Goal: Task Accomplishment & Management: Manage account settings

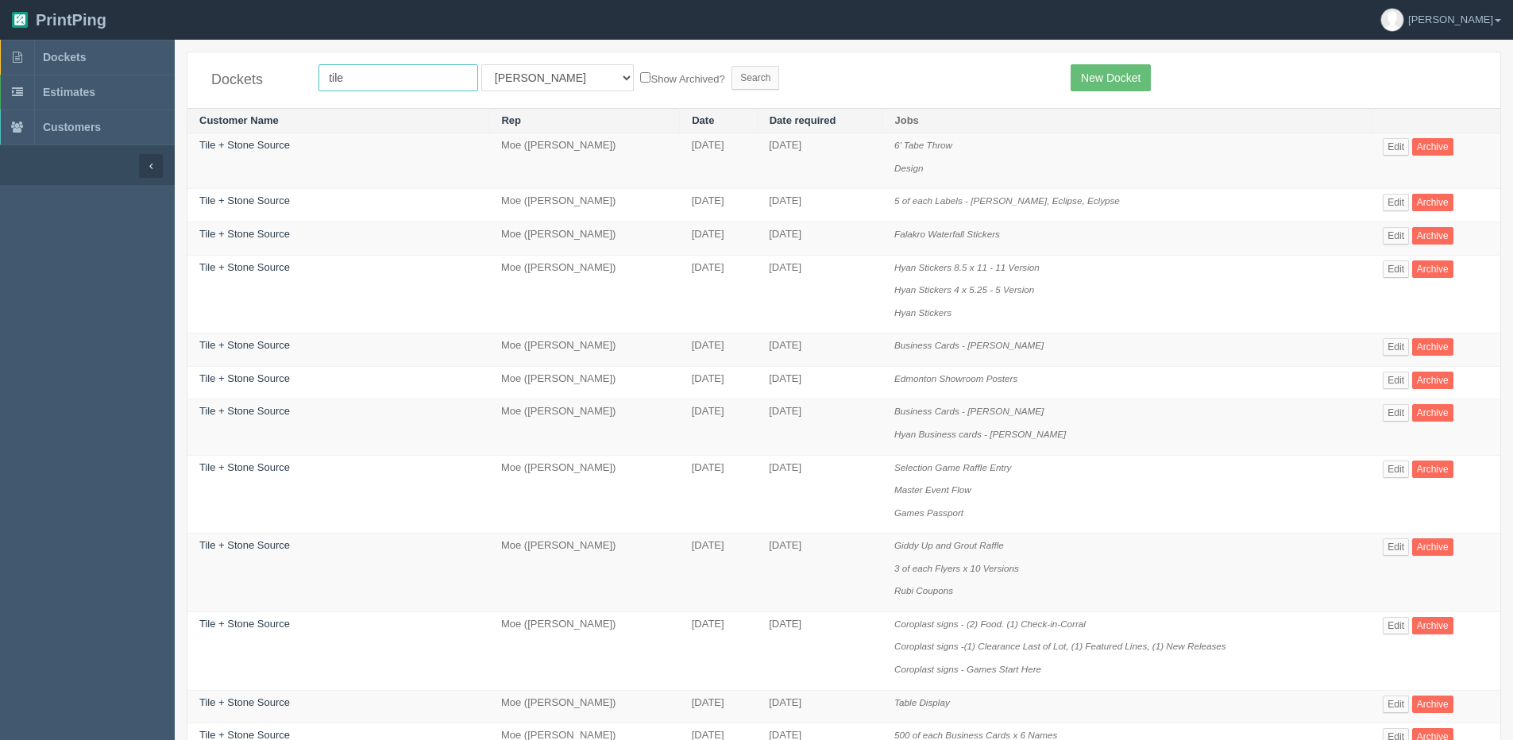
click at [357, 75] on input "tile" at bounding box center [399, 77] width 160 height 27
drag, startPoint x: 209, startPoint y: 101, endPoint x: 190, endPoint y: 104, distance: 19.3
click at [190, 104] on div "Dockets tile All Users Ali Ali Test 1 Aly Amy Ankit Arif Brandon Dan France Gre…" at bounding box center [843, 80] width 1313 height 56
type input "enviros"
click at [732, 66] on input "Search" at bounding box center [756, 78] width 48 height 24
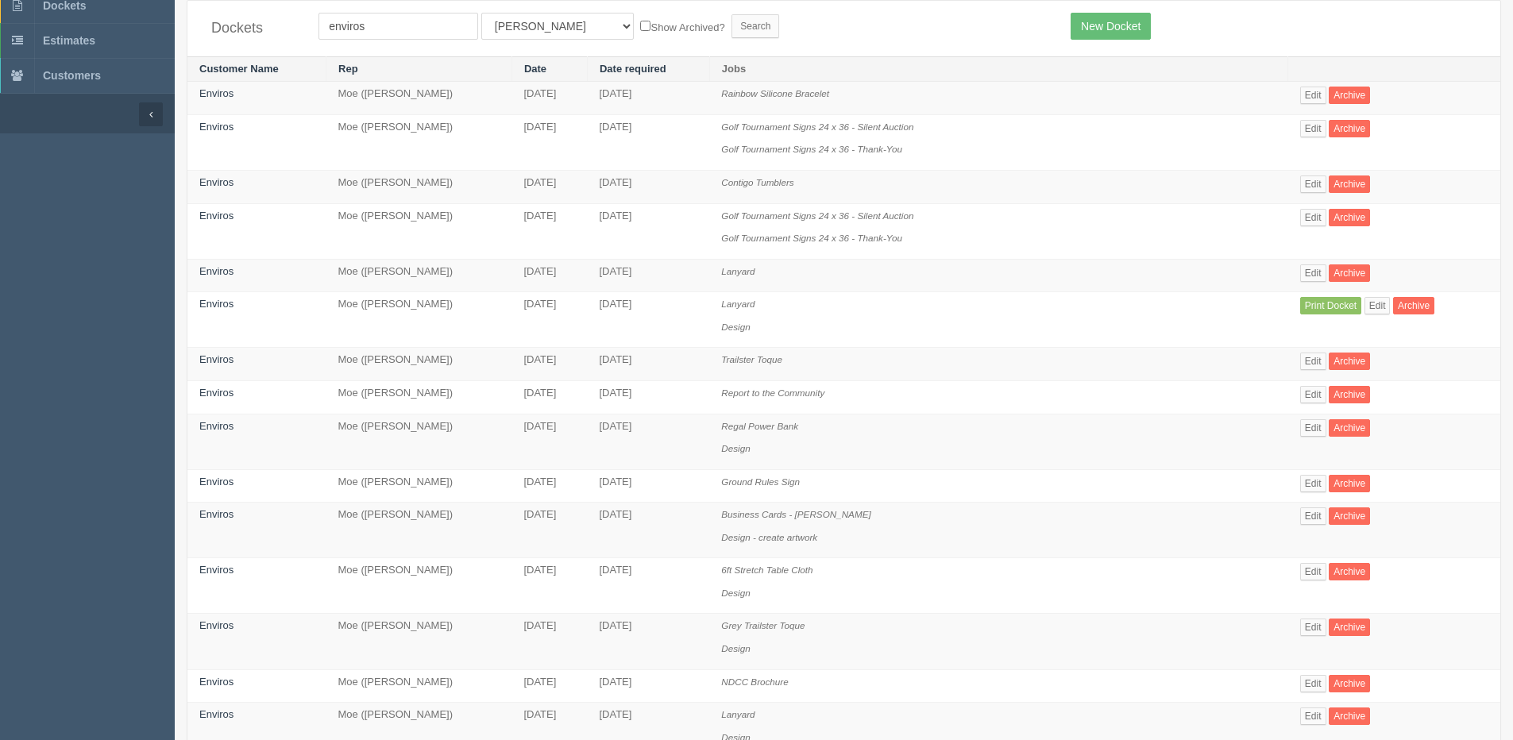
scroll to position [79, 0]
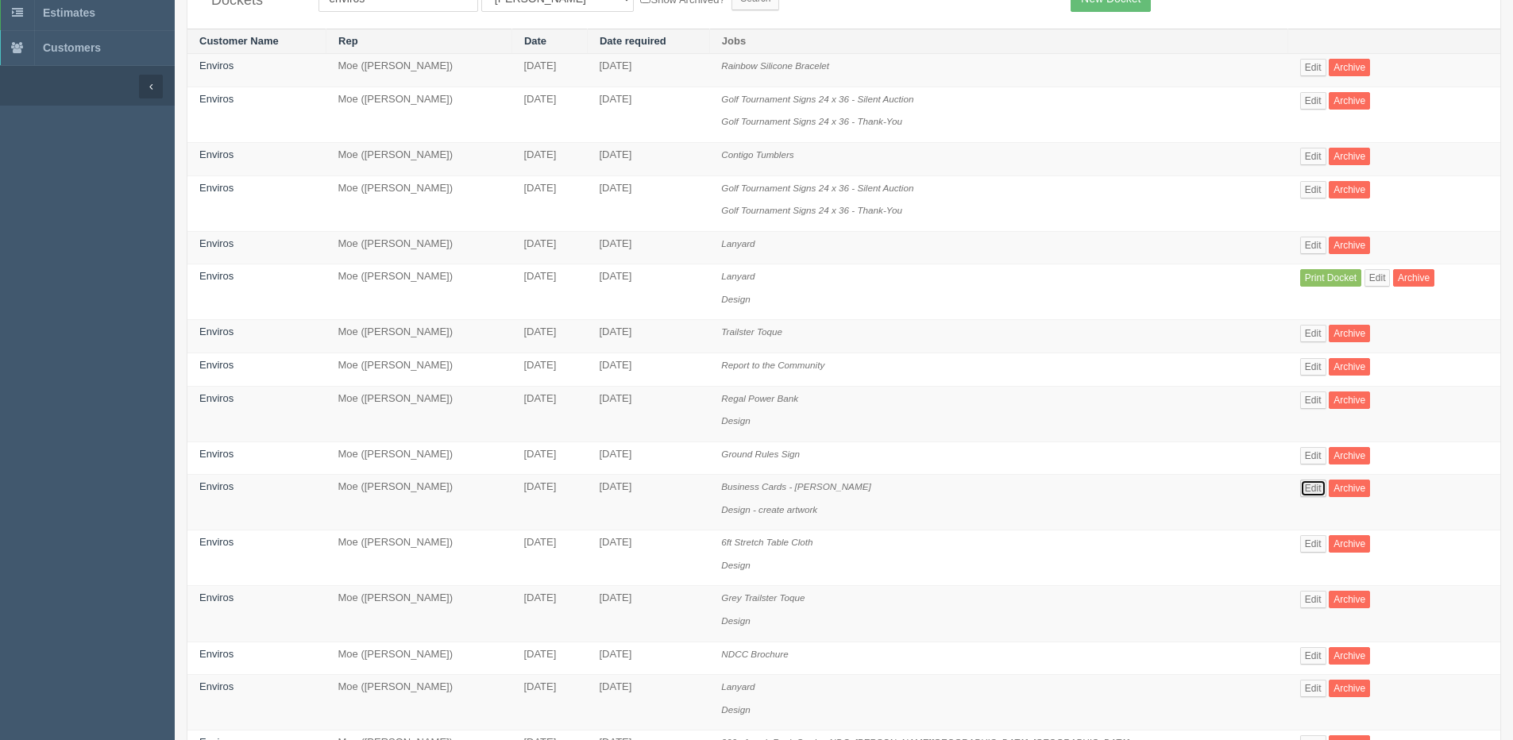
click at [1301, 492] on link "Edit" at bounding box center [1314, 488] width 26 height 17
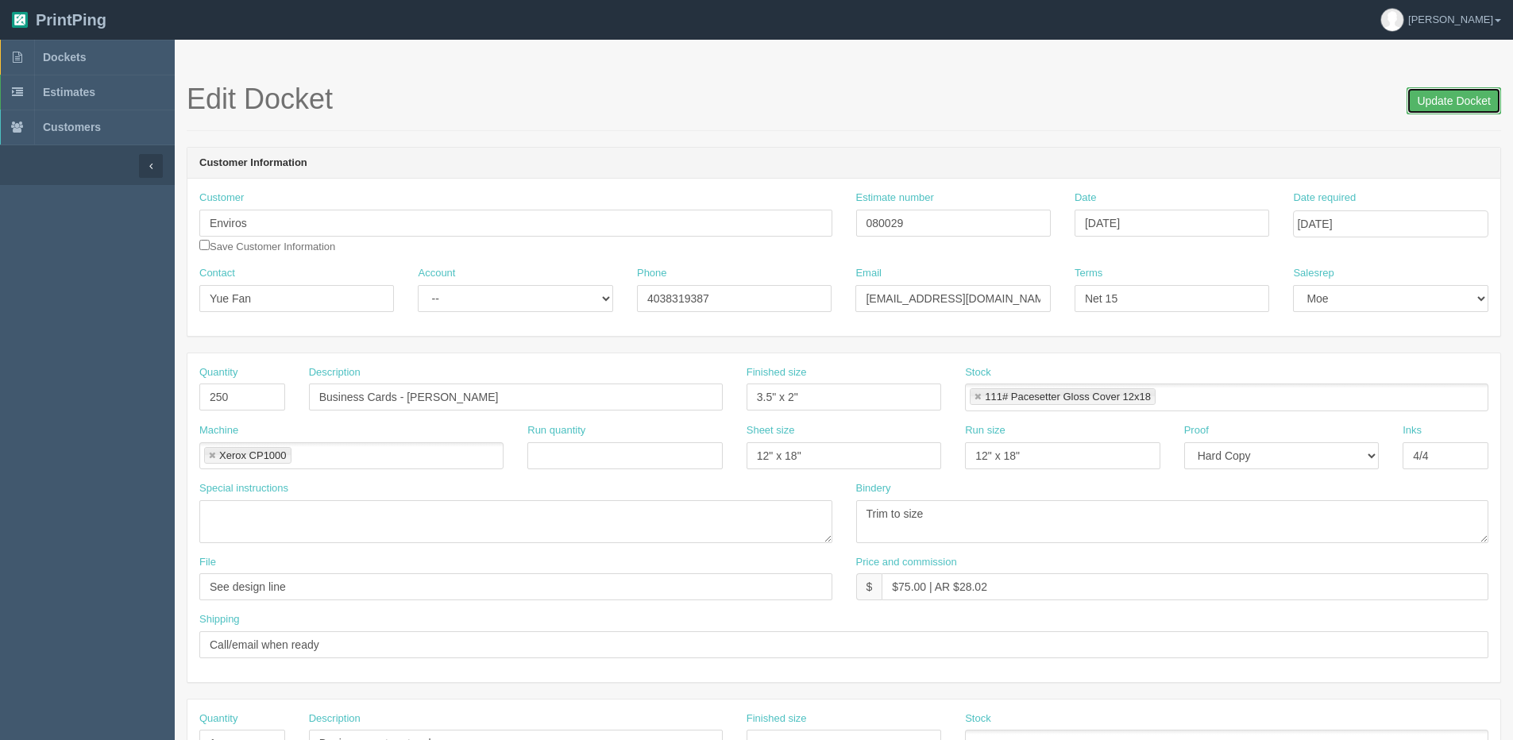
click at [1481, 97] on input "Update Docket" at bounding box center [1454, 100] width 95 height 27
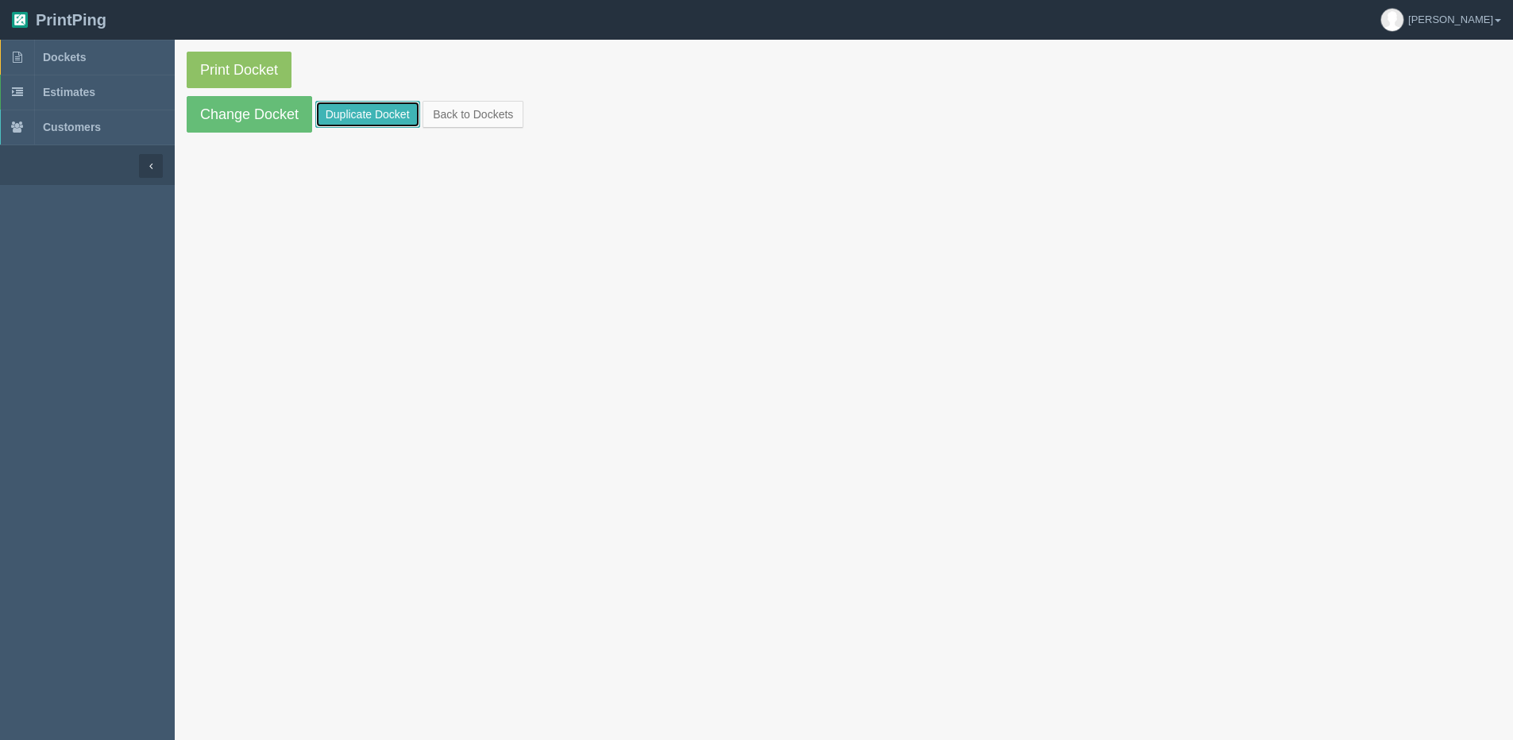
click at [342, 114] on link "Duplicate Docket" at bounding box center [367, 114] width 105 height 27
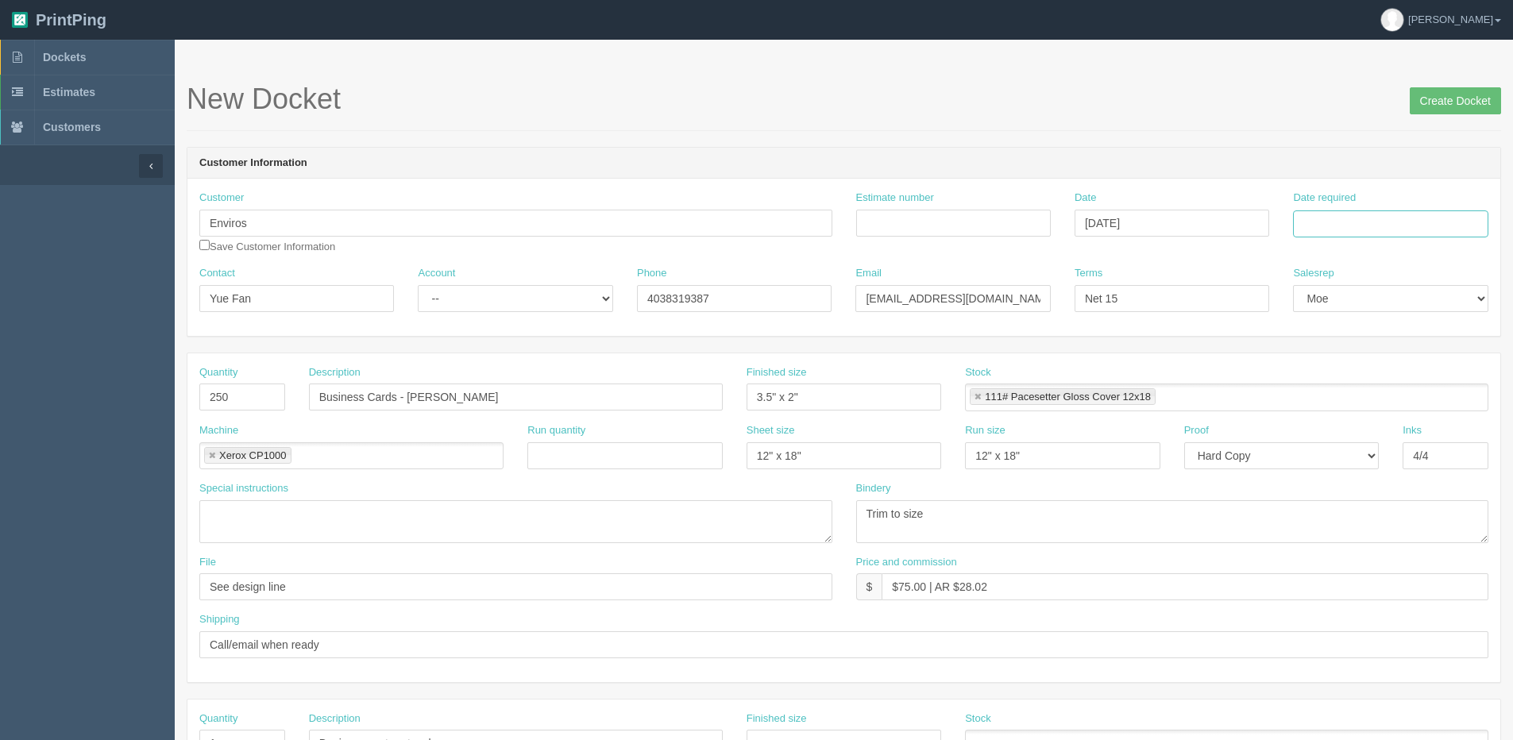
click at [1371, 234] on input "Date required" at bounding box center [1390, 224] width 195 height 27
click at [1344, 451] on th "Today" at bounding box center [1371, 444] width 148 height 23
click at [1414, 309] on td "5" at bounding box center [1414, 307] width 19 height 23
type input "September 5, 2025"
drag, startPoint x: 539, startPoint y: 396, endPoint x: 569, endPoint y: 396, distance: 30.2
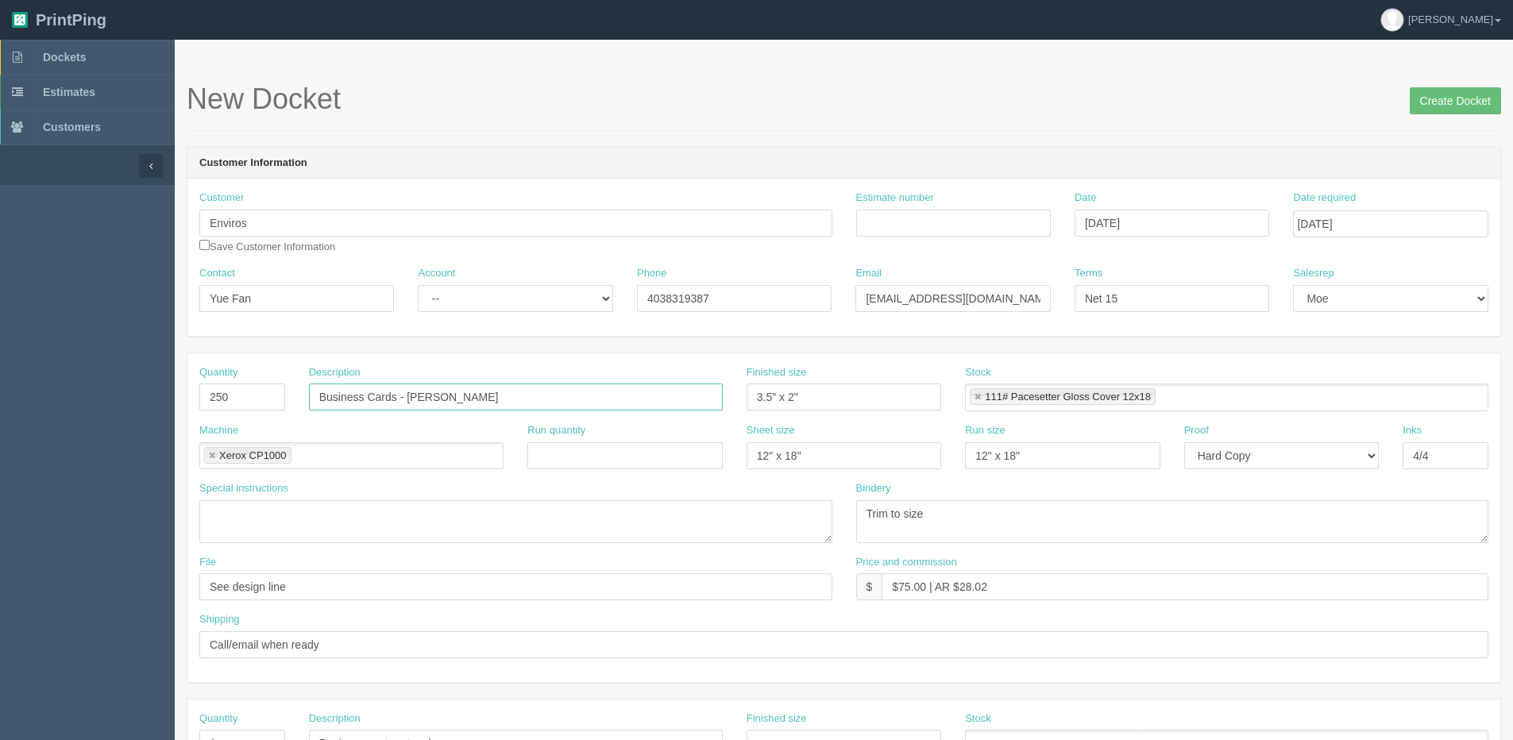
click at [569, 396] on input "Business Cards - Kristen Richards" at bounding box center [516, 397] width 414 height 27
drag, startPoint x: 409, startPoint y: 395, endPoint x: 597, endPoint y: 381, distance: 188.8
click at [590, 382] on div "Description Business Cards - Kristen Richards" at bounding box center [516, 388] width 414 height 46
paste input "Margaret Abolarin"
type input "Business Cards - [PERSON_NAME]"
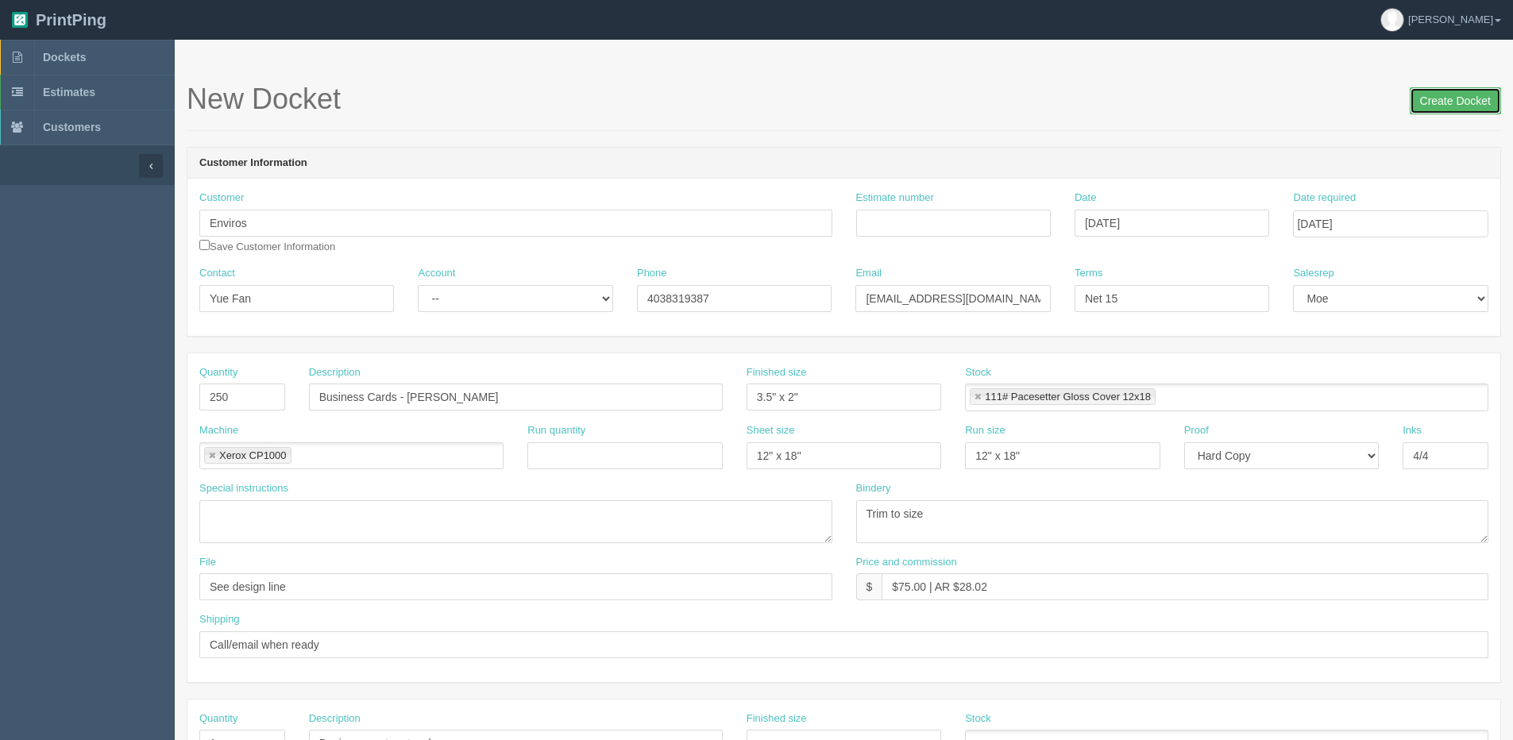
click at [1458, 89] on input "Create Docket" at bounding box center [1455, 100] width 91 height 27
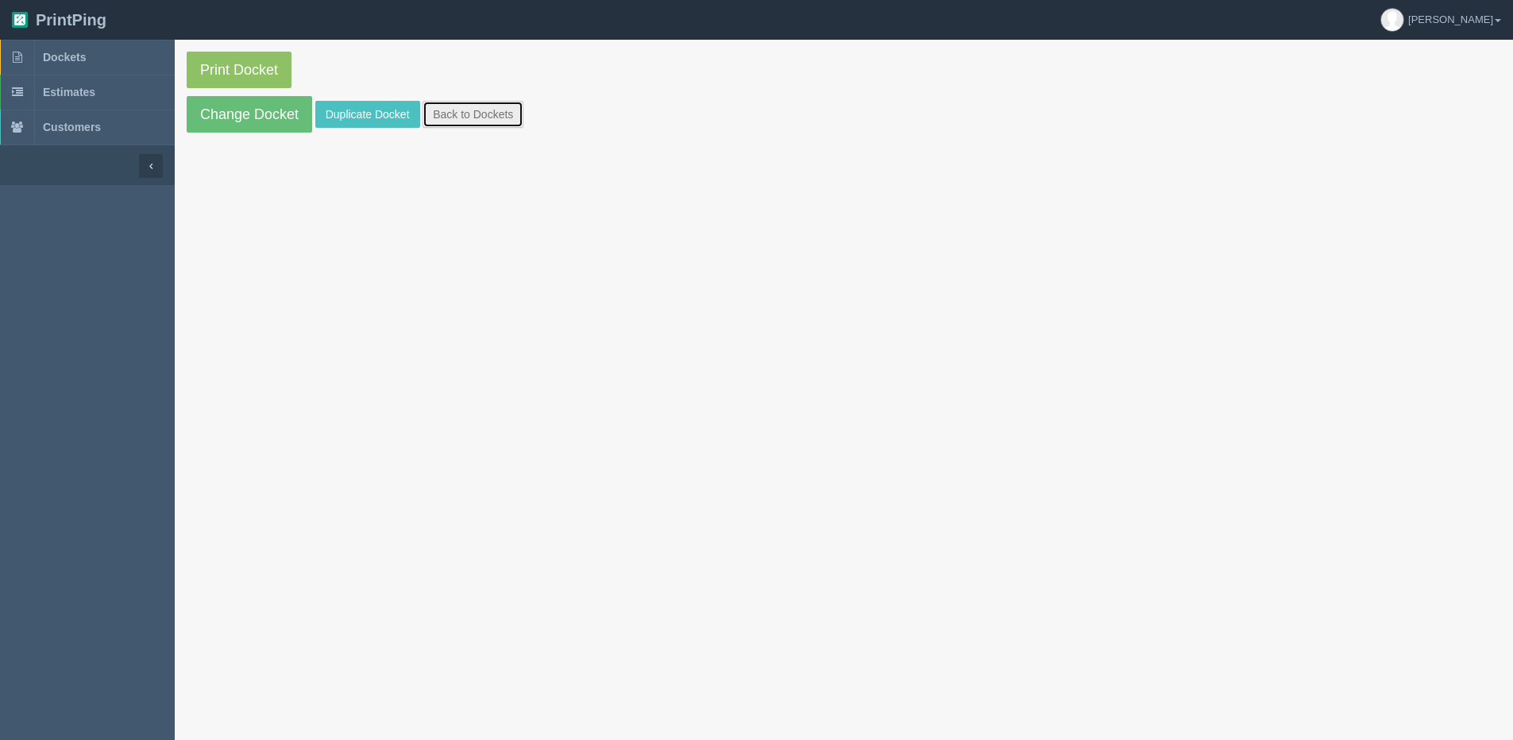
click at [503, 116] on link "Back to Dockets" at bounding box center [473, 114] width 101 height 27
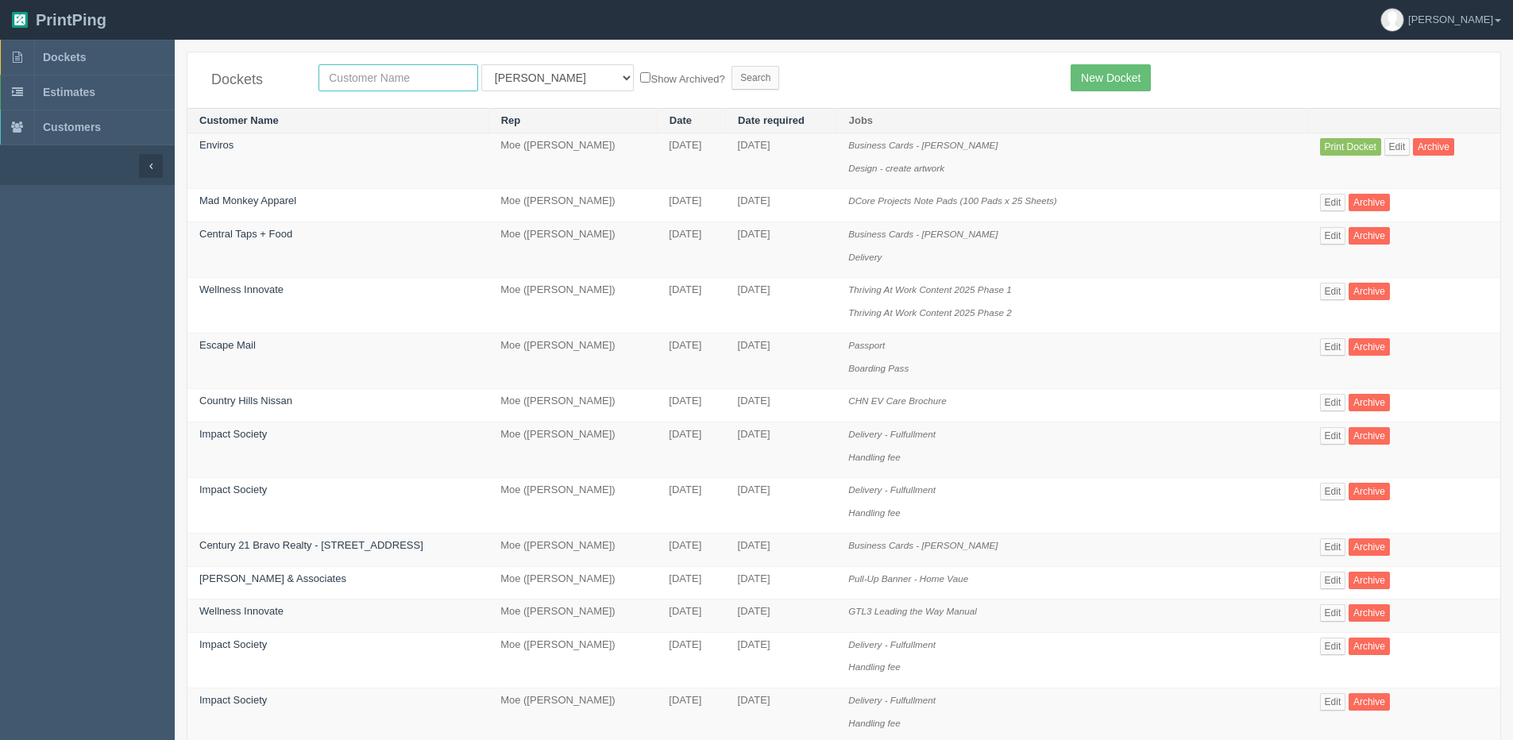
click at [390, 85] on input "text" at bounding box center [399, 77] width 160 height 27
type input "enviros"
click at [1109, 64] on link "New Docket" at bounding box center [1111, 77] width 80 height 27
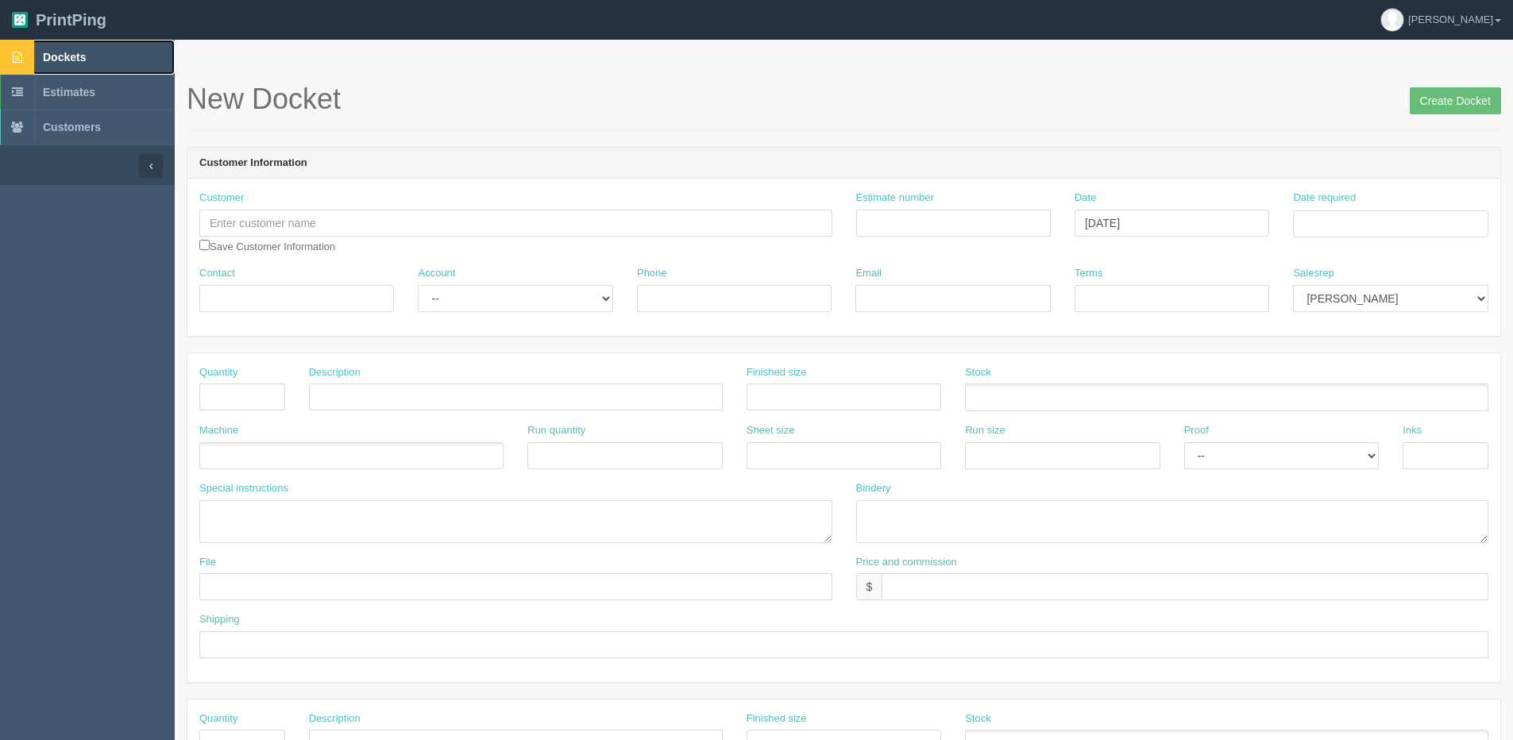
click at [71, 66] on link "Dockets" at bounding box center [87, 57] width 175 height 35
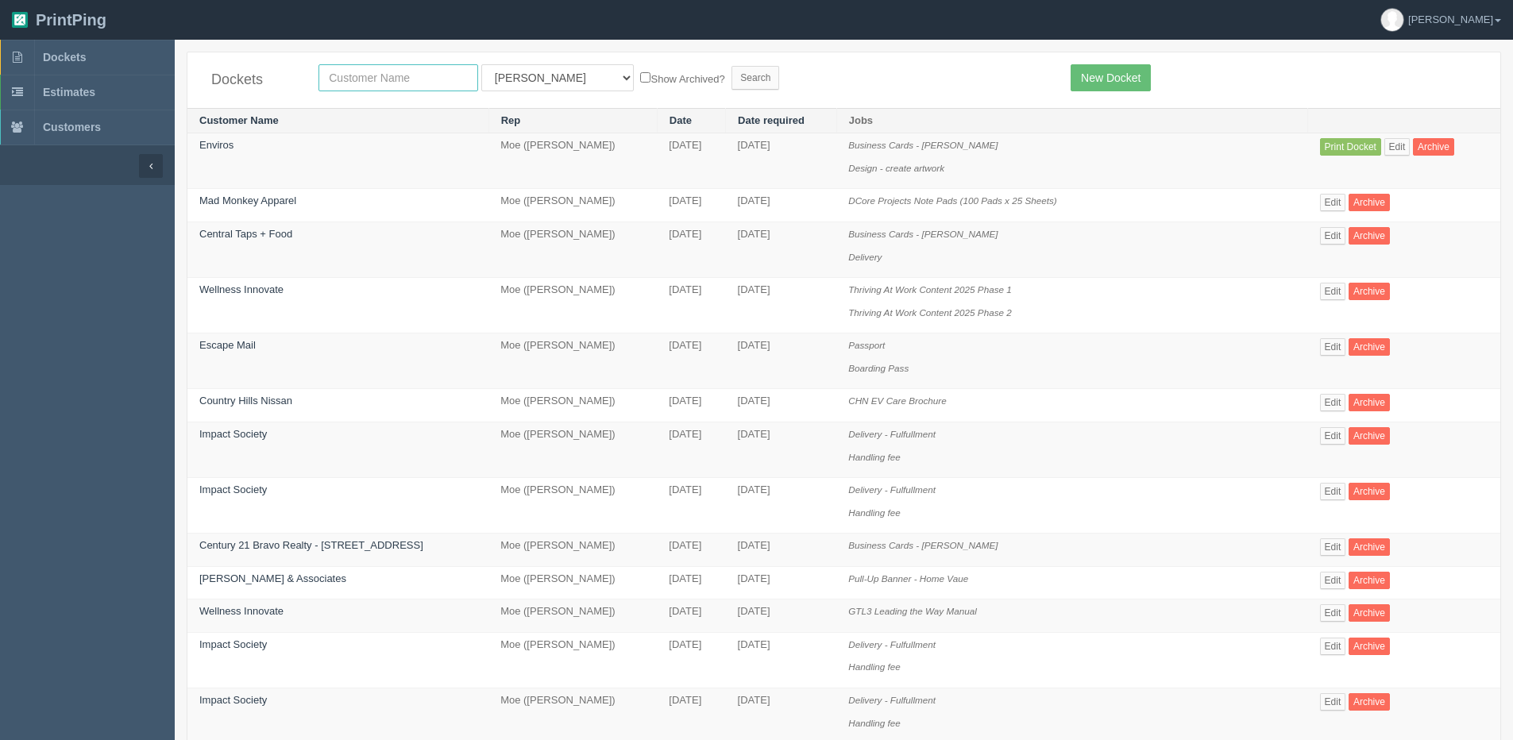
click at [381, 83] on input "text" at bounding box center [399, 77] width 160 height 27
type input "enviros"
click at [732, 66] on input "Search" at bounding box center [756, 78] width 48 height 24
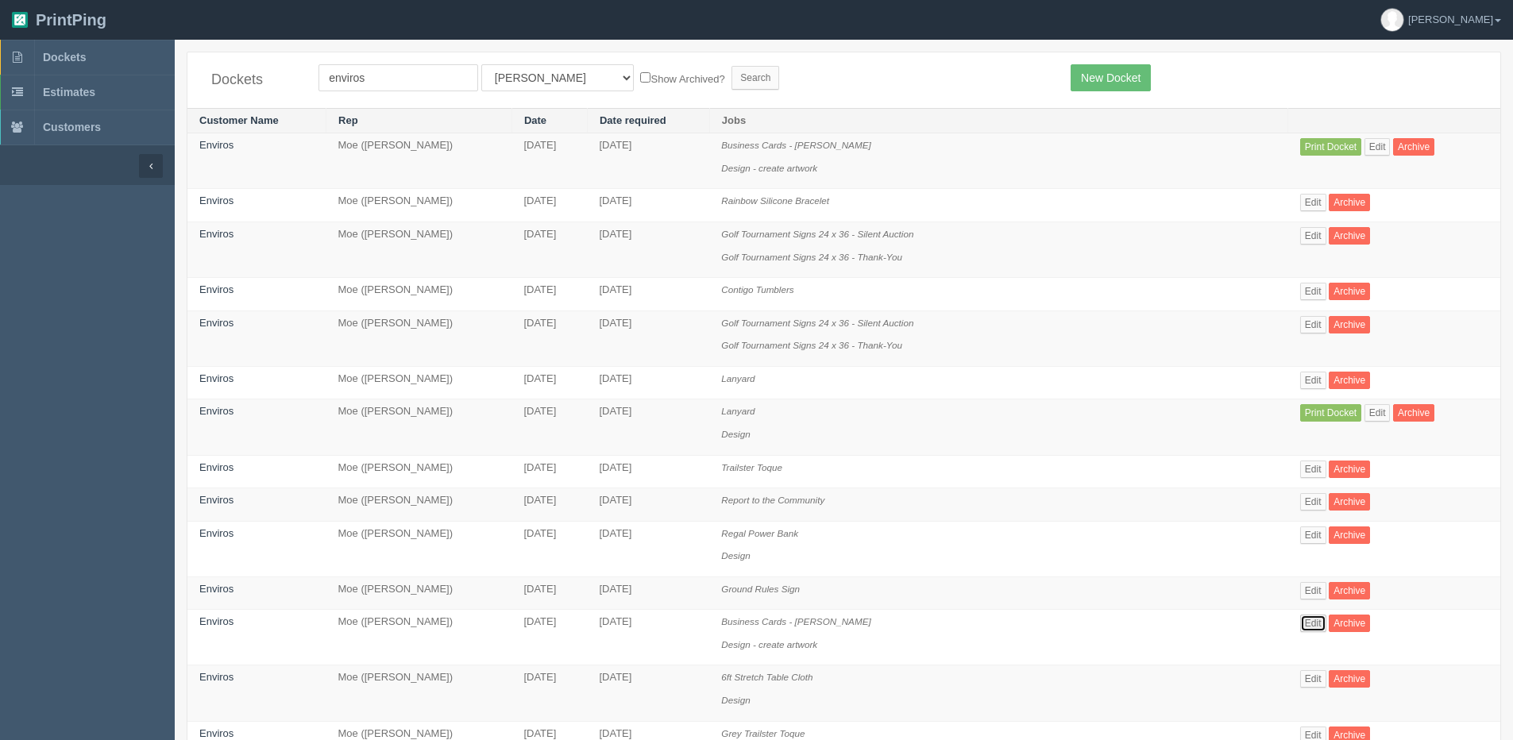
click at [1301, 625] on link "Edit" at bounding box center [1314, 623] width 26 height 17
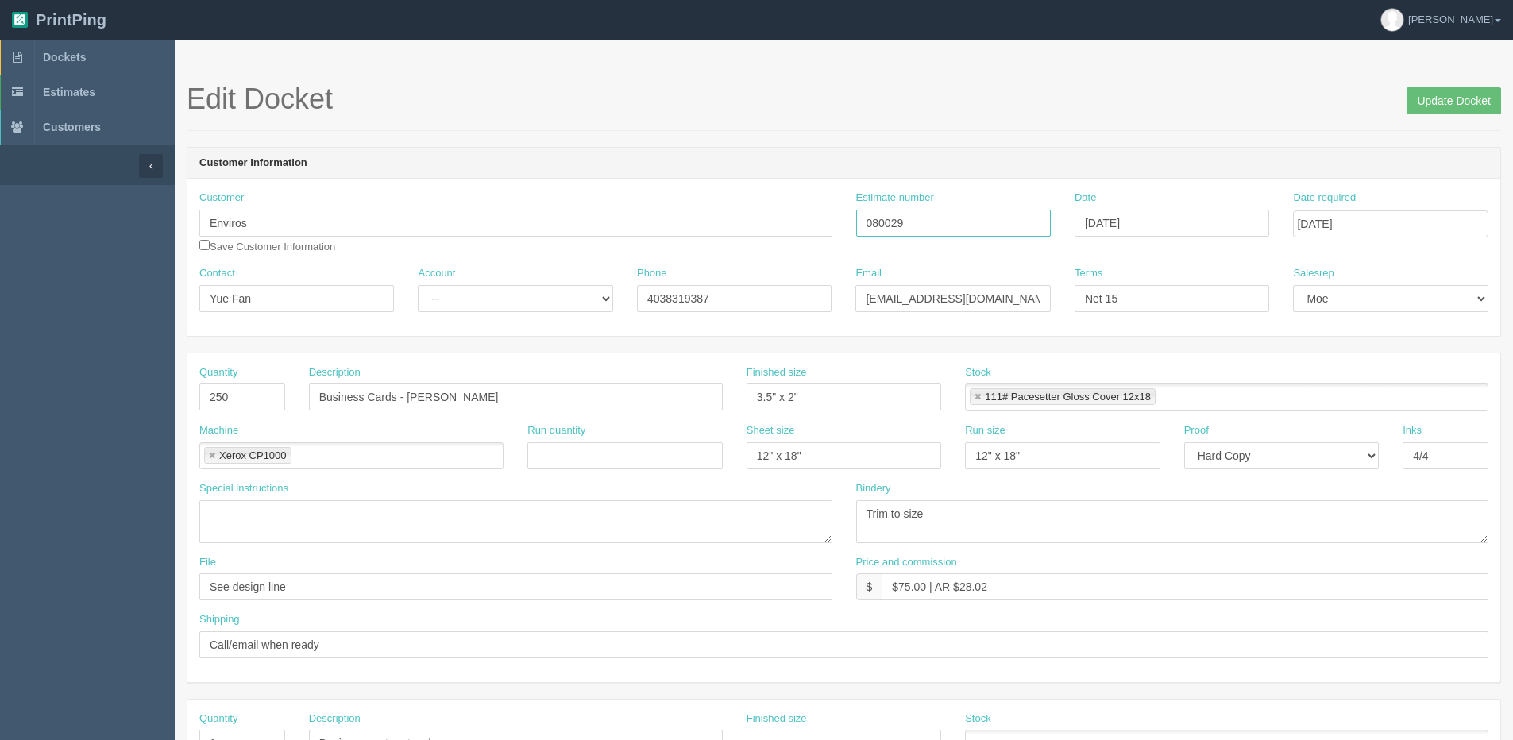
drag, startPoint x: 916, startPoint y: 225, endPoint x: 595, endPoint y: 258, distance: 322.7
click at [673, 252] on div "Customer Enviros Save Customer Information Estimate number 080029 Date [DATE] D…" at bounding box center [843, 228] width 1313 height 75
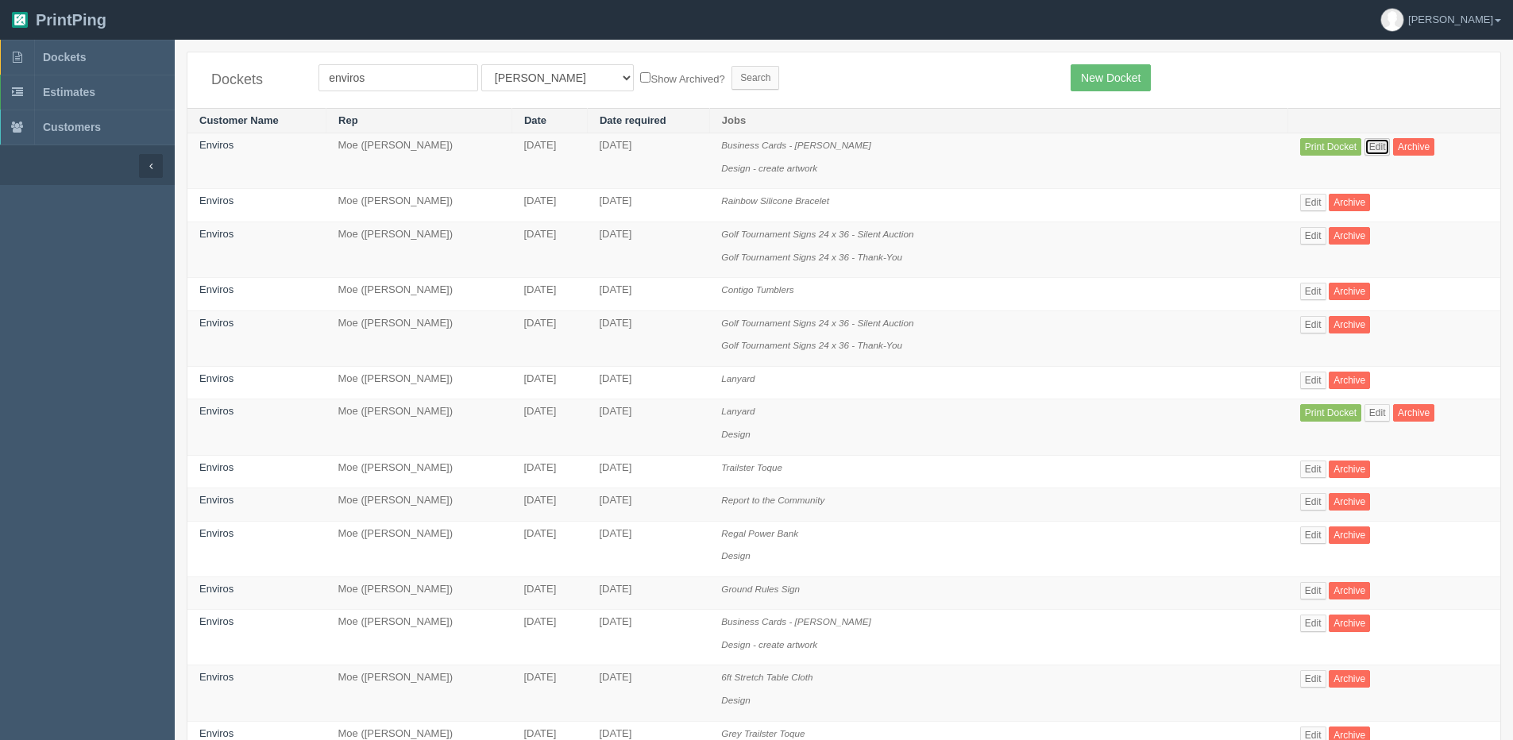
click at [1365, 153] on link "Edit" at bounding box center [1378, 146] width 26 height 17
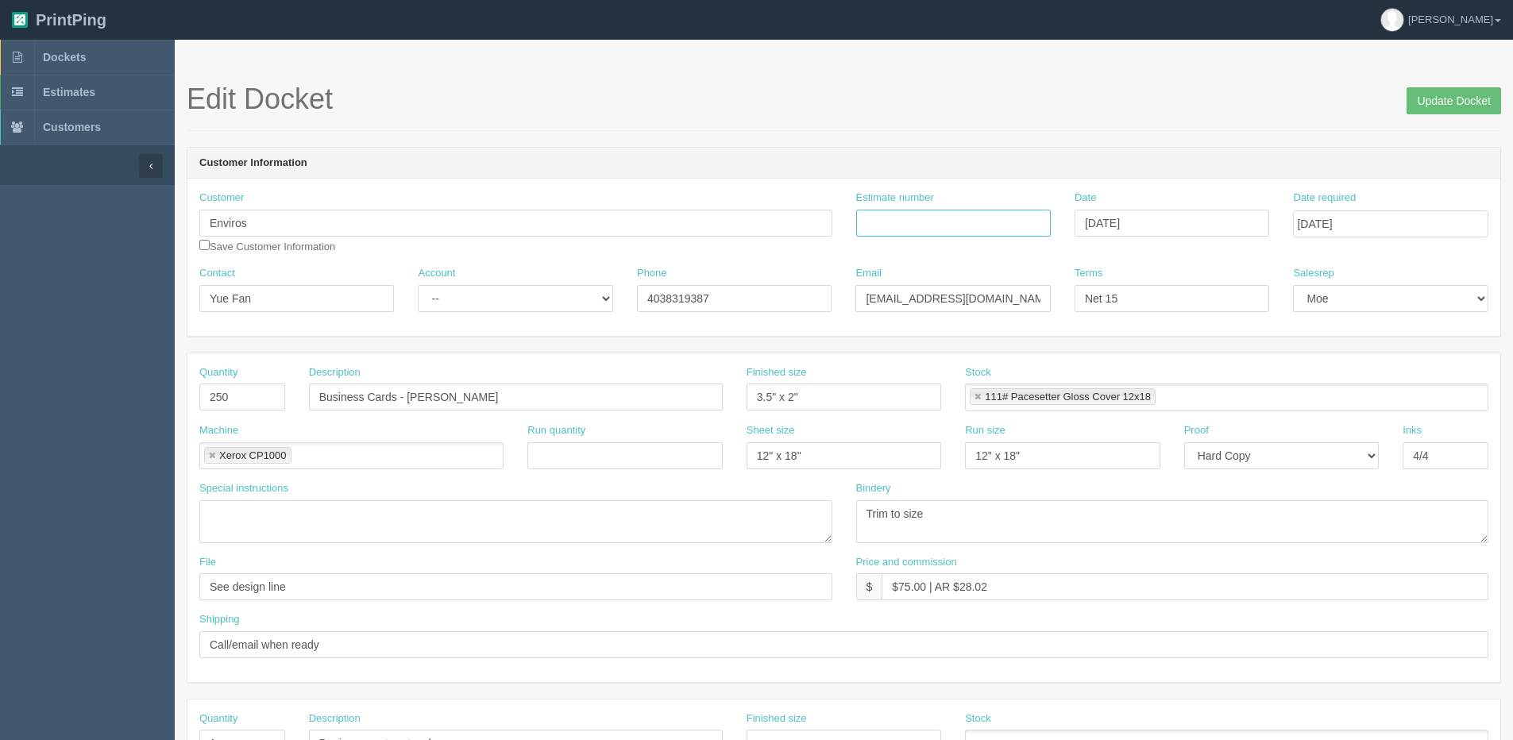
click at [935, 226] on input "Estimate number" at bounding box center [953, 223] width 195 height 27
paste input "080029"
type input "080029"
type input "[DATE]"
click at [577, 623] on div "Shipping Call/email when ready" at bounding box center [843, 636] width 1289 height 46
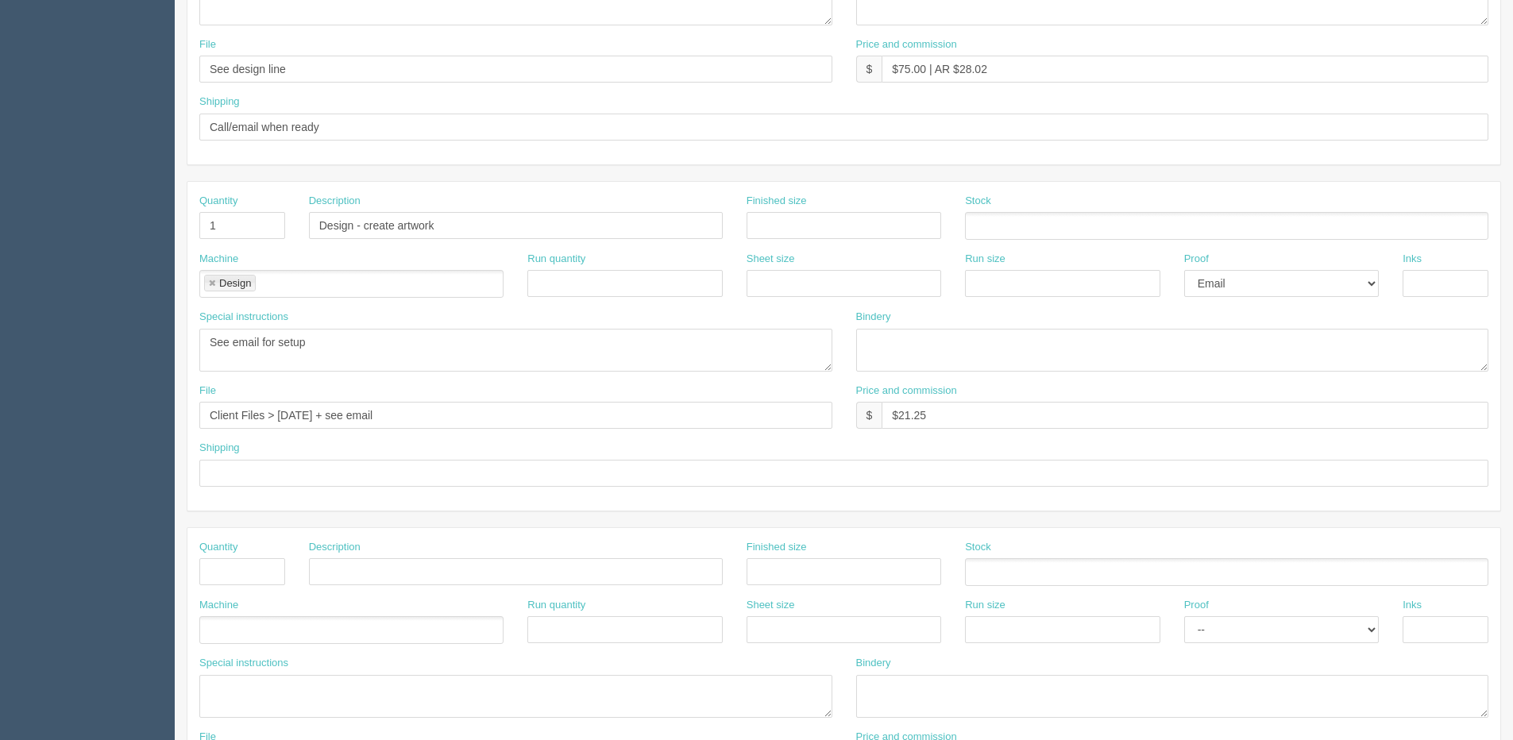
scroll to position [556, 0]
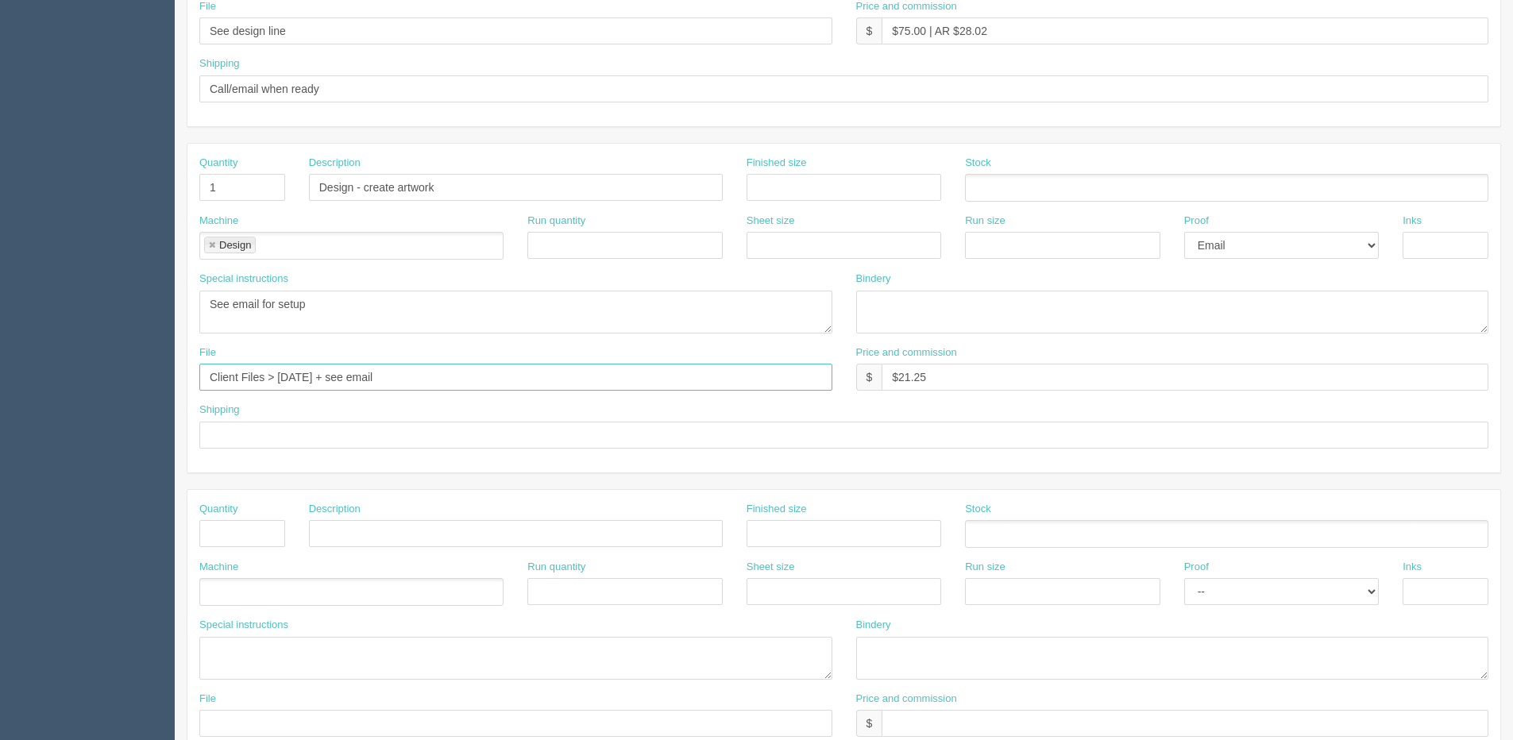
drag, startPoint x: 334, startPoint y: 383, endPoint x: 400, endPoint y: 377, distance: 67.0
click at [335, 381] on input "Client Files > [DATE] + see email" at bounding box center [515, 377] width 633 height 27
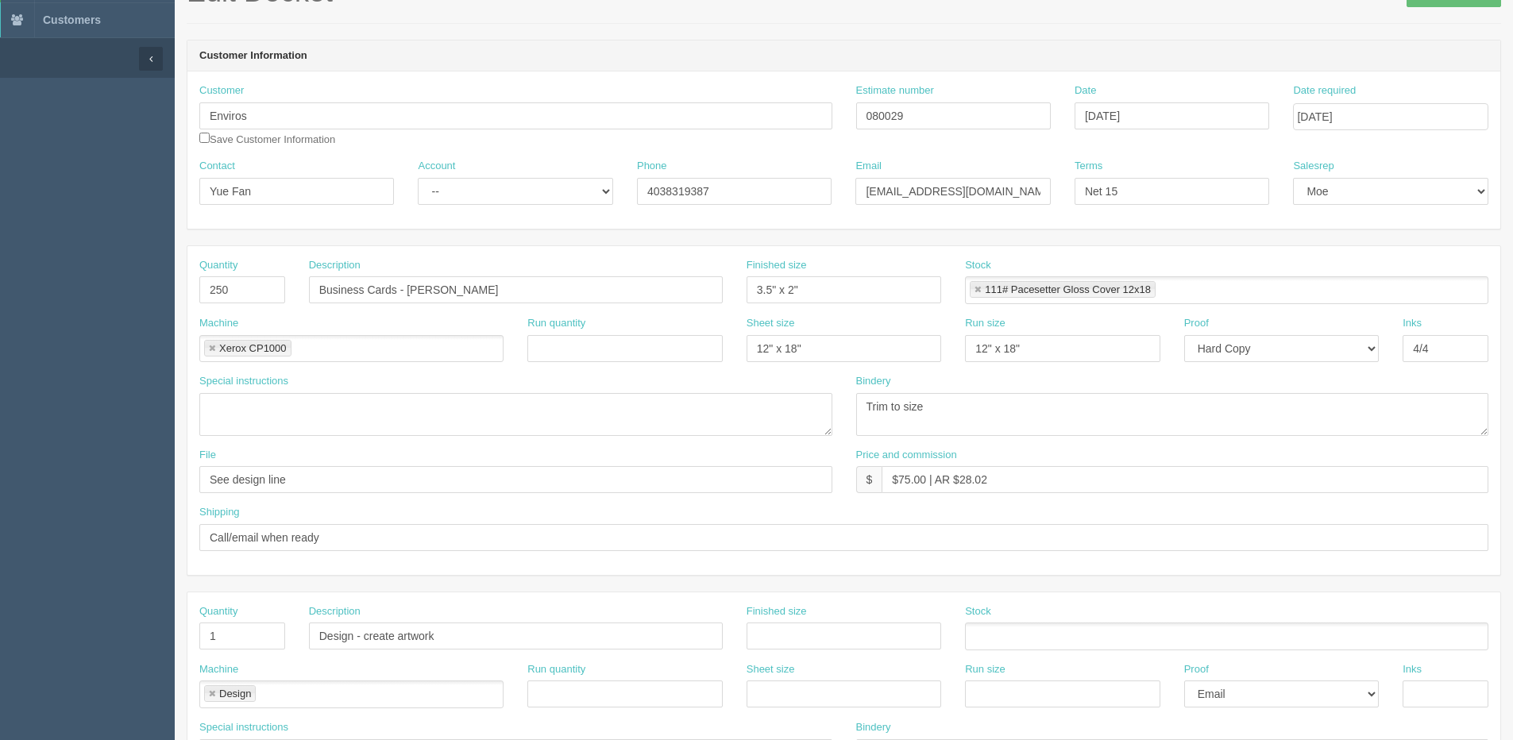
scroll to position [79, 0]
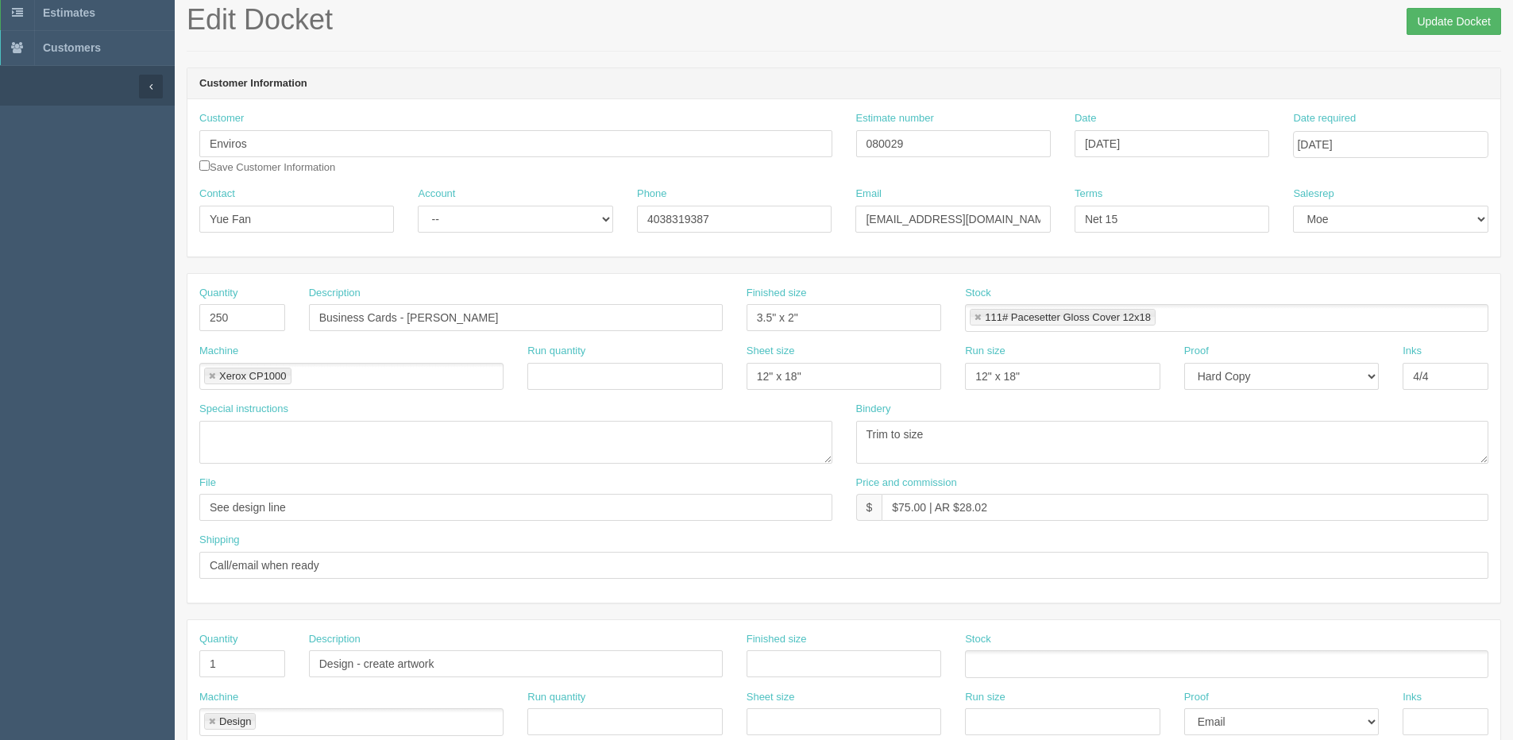
type input "Client Files > [DATE] + see email"
click at [1456, 29] on input "Update Docket" at bounding box center [1454, 21] width 95 height 27
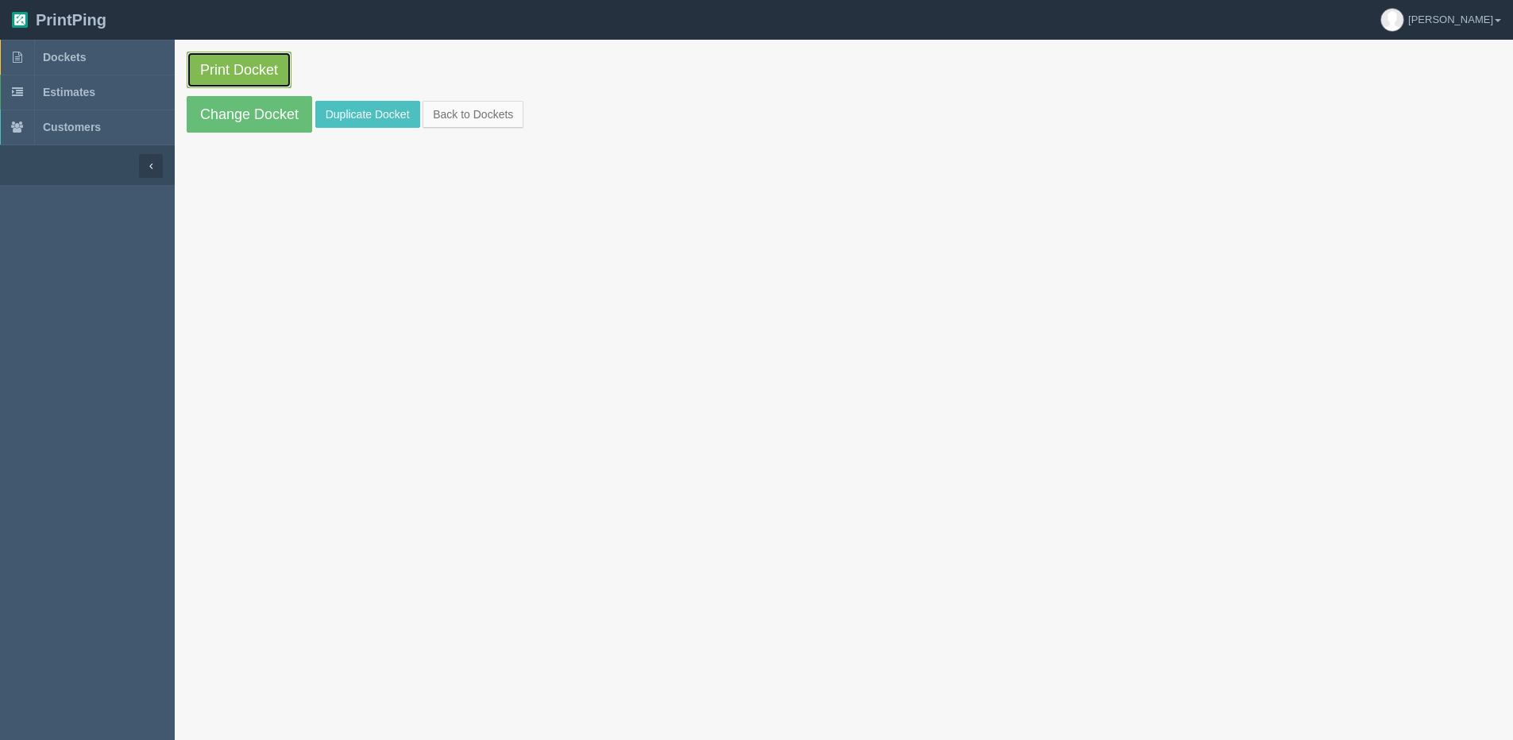
click at [250, 77] on link "Print Docket" at bounding box center [239, 70] width 105 height 37
